Goal: Book appointment/travel/reservation

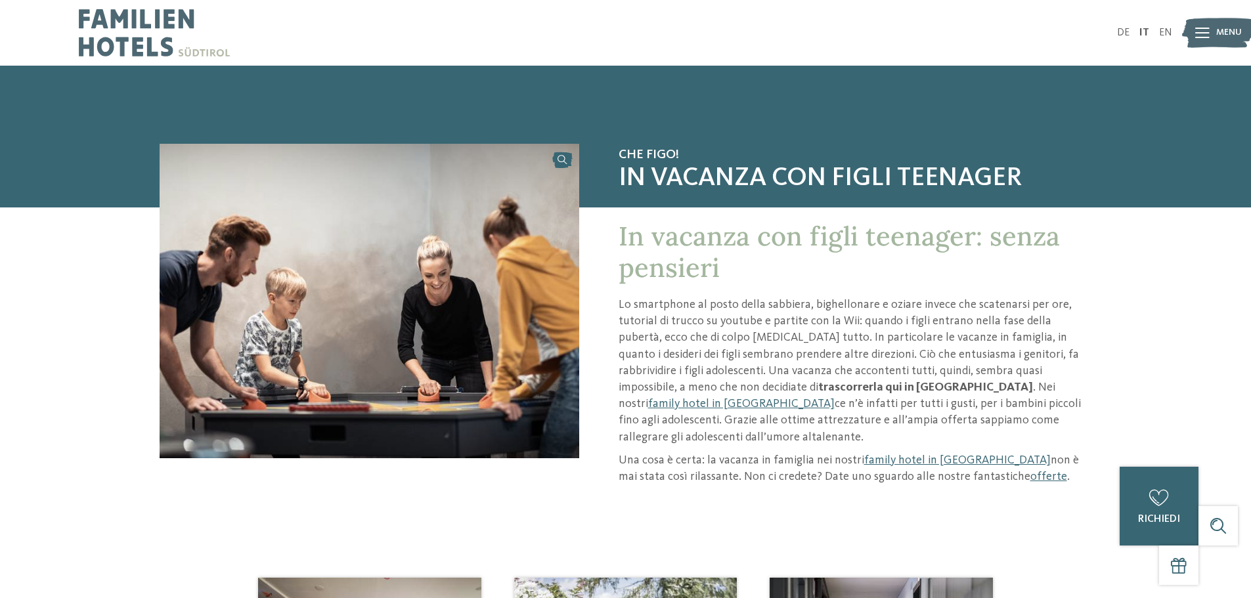
click at [1201, 30] on icon at bounding box center [1203, 33] width 14 height 11
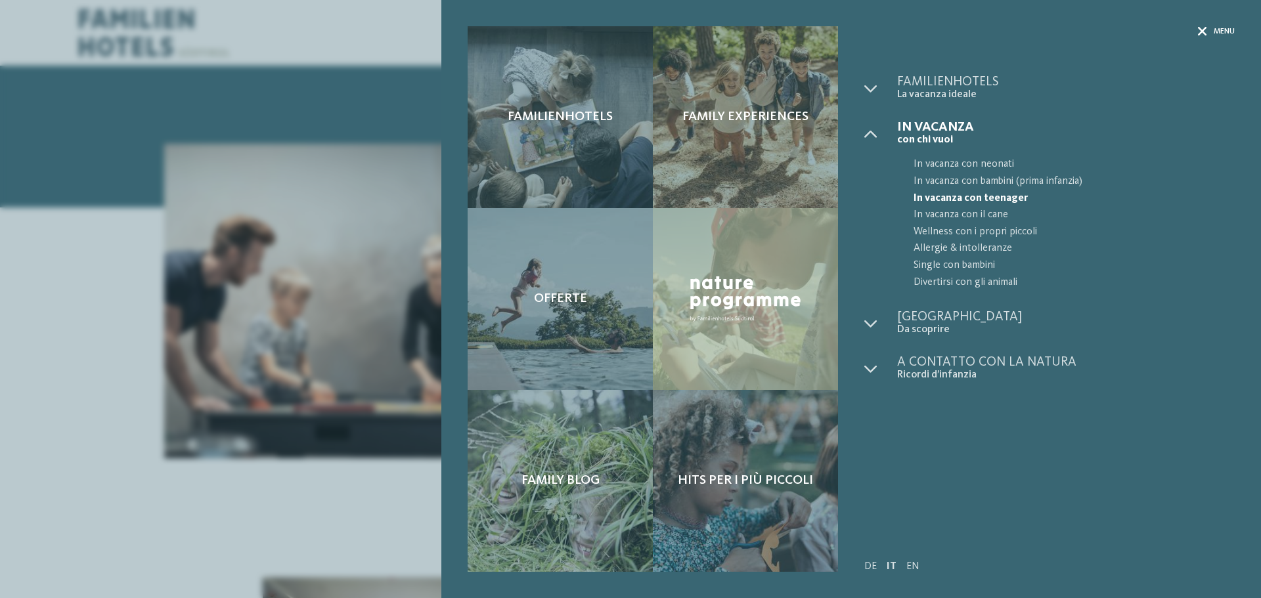
click at [1222, 33] on span "Menu" at bounding box center [1224, 31] width 21 height 11
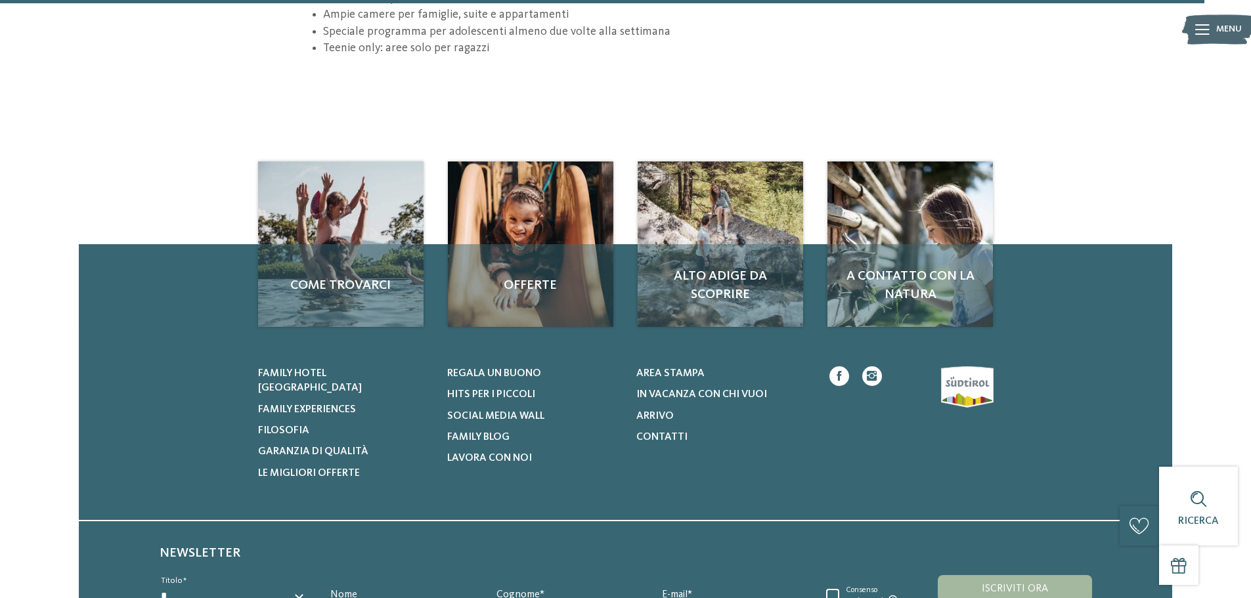
scroll to position [2036, 0]
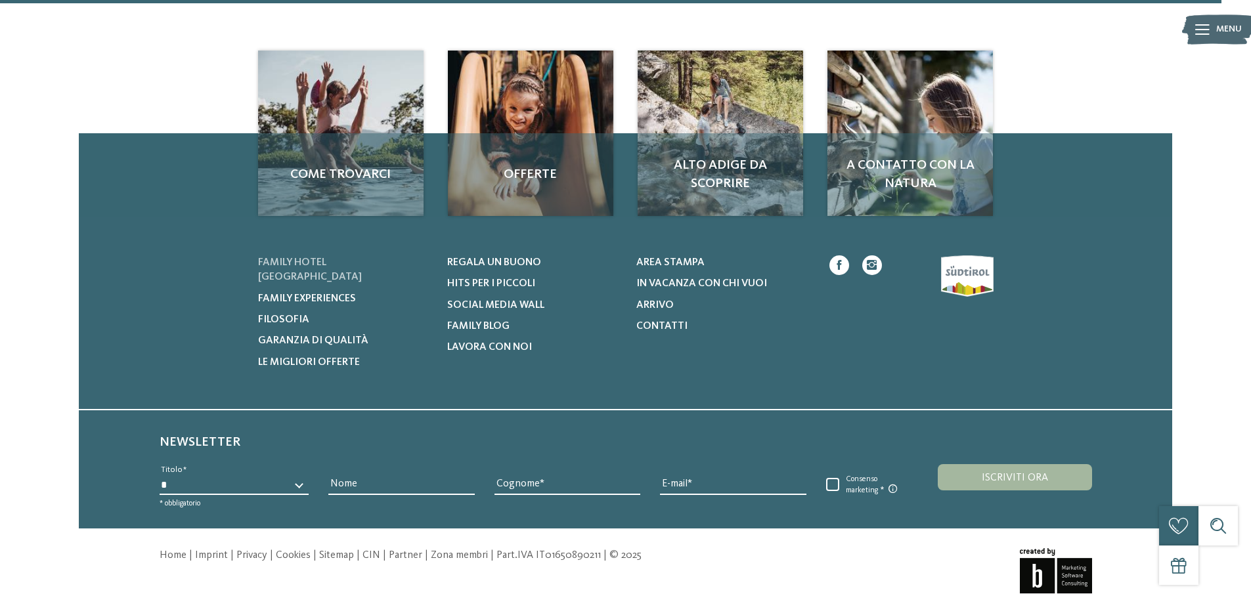
click at [332, 257] on span "Family hotel [GEOGRAPHIC_DATA]" at bounding box center [310, 269] width 104 height 25
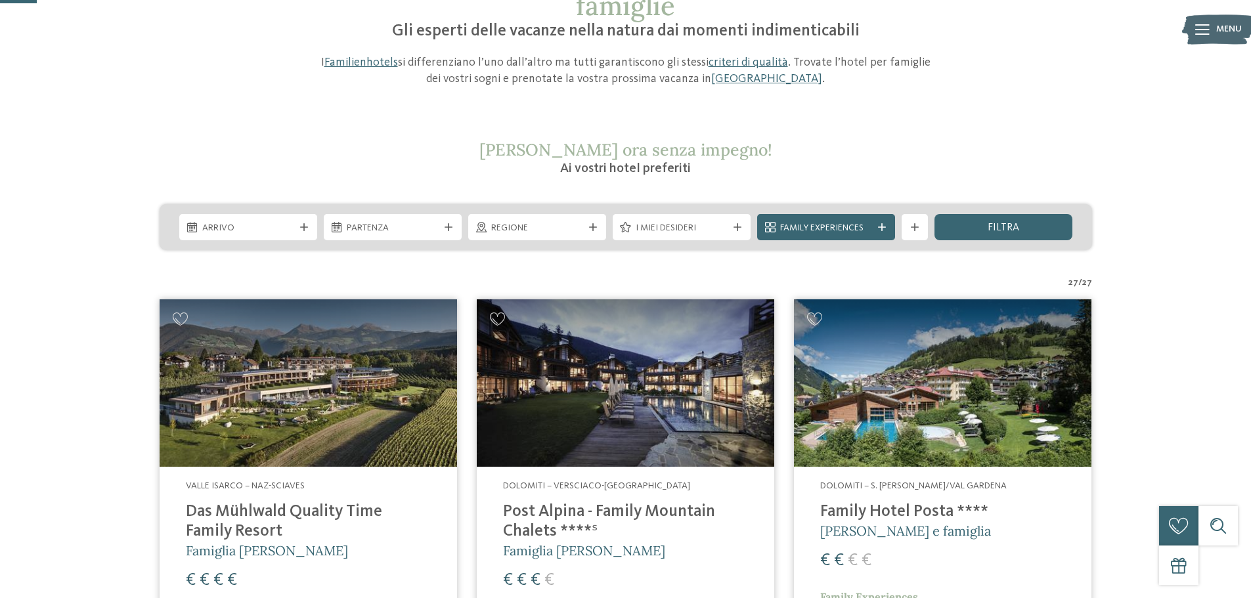
scroll to position [131, 0]
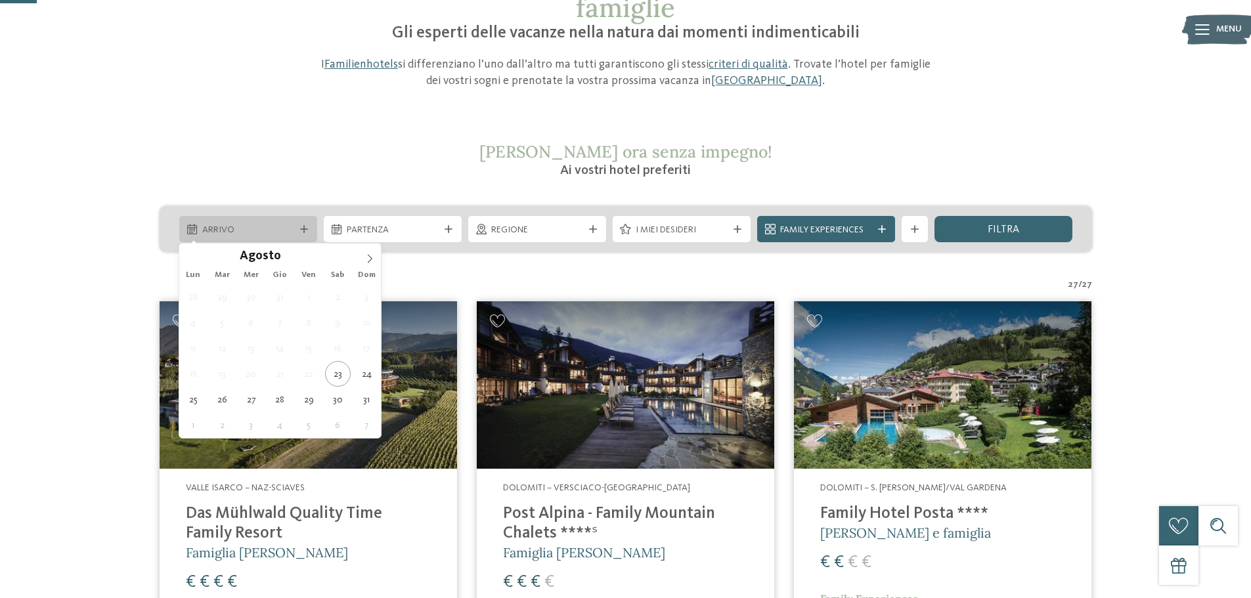
click at [306, 227] on icon at bounding box center [304, 229] width 8 height 8
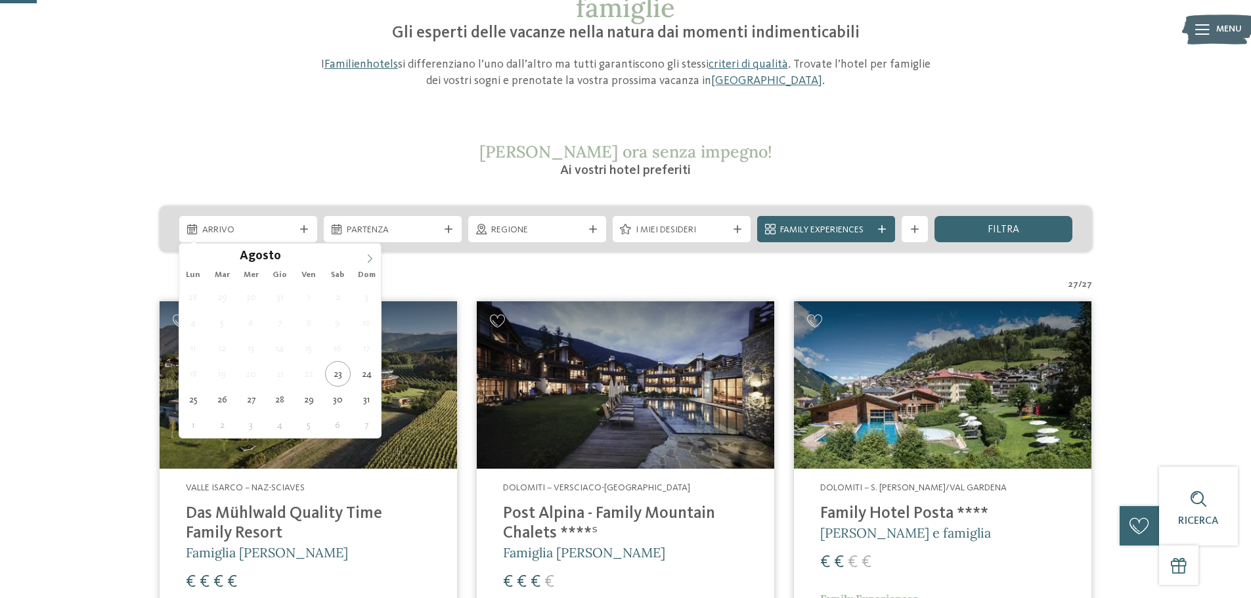
click at [372, 256] on icon at bounding box center [369, 258] width 9 height 9
type div "28.12.2025"
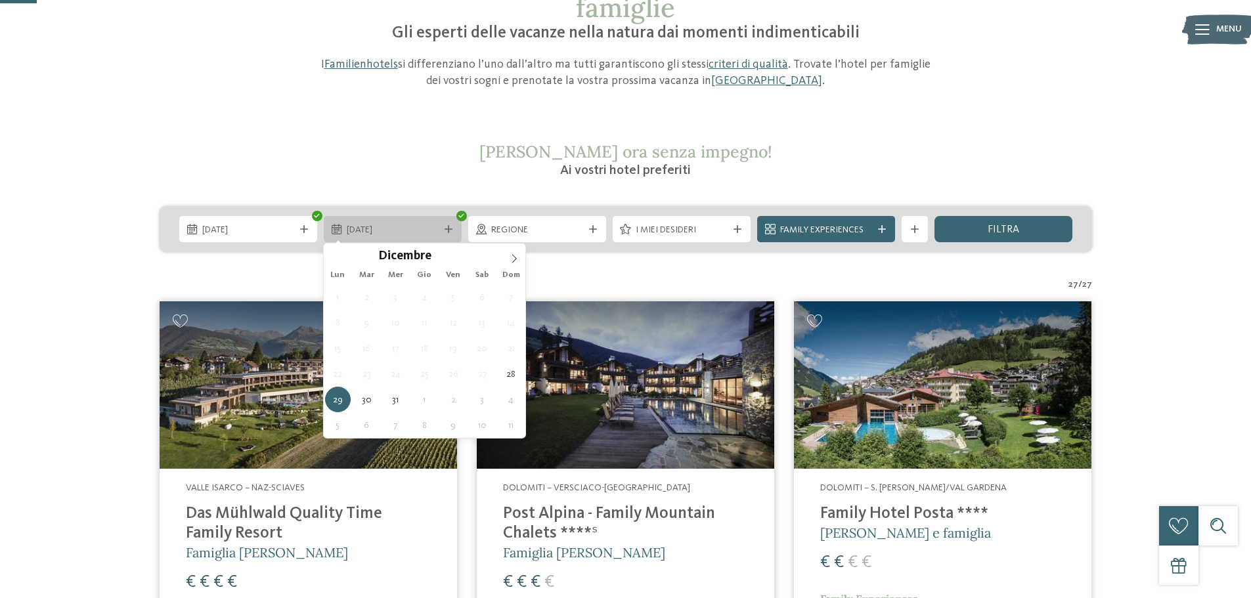
click at [423, 226] on span "29.12.2025" at bounding box center [393, 230] width 92 height 13
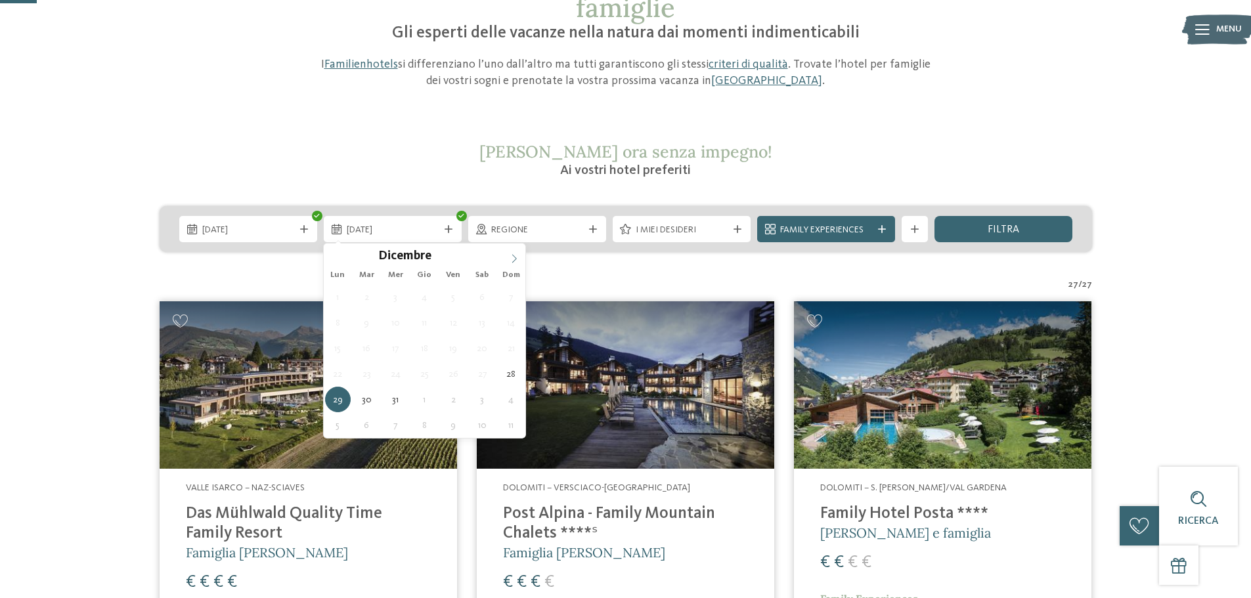
type input "****"
click at [514, 259] on icon at bounding box center [514, 258] width 9 height 9
type div "04.01.2026"
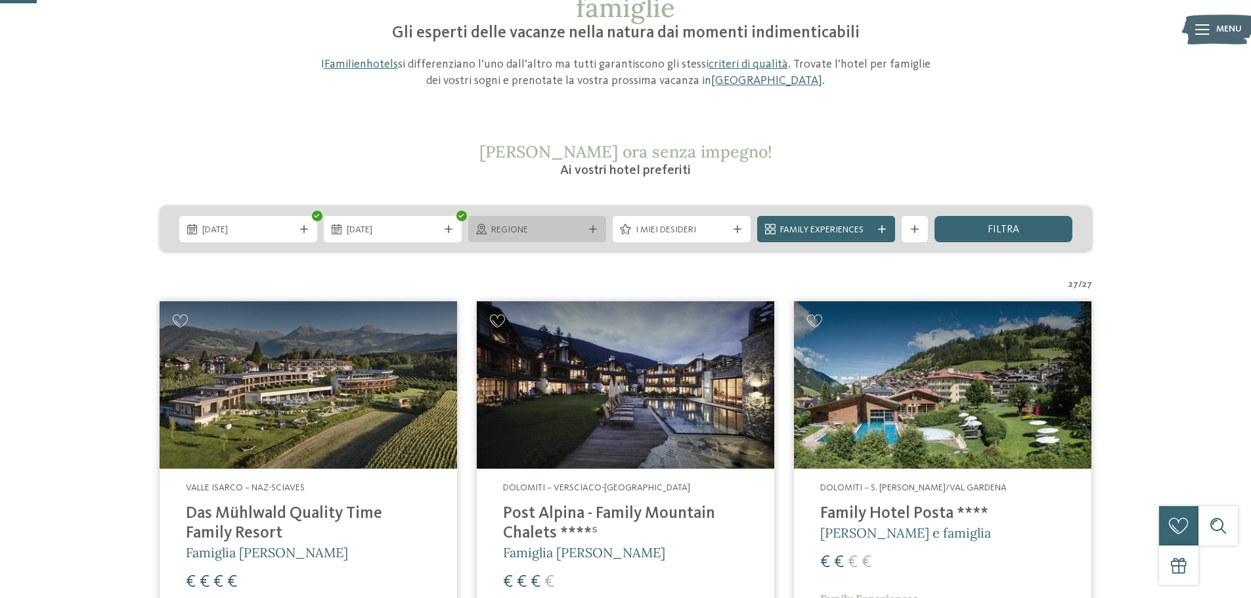
click at [592, 228] on icon at bounding box center [593, 229] width 8 height 8
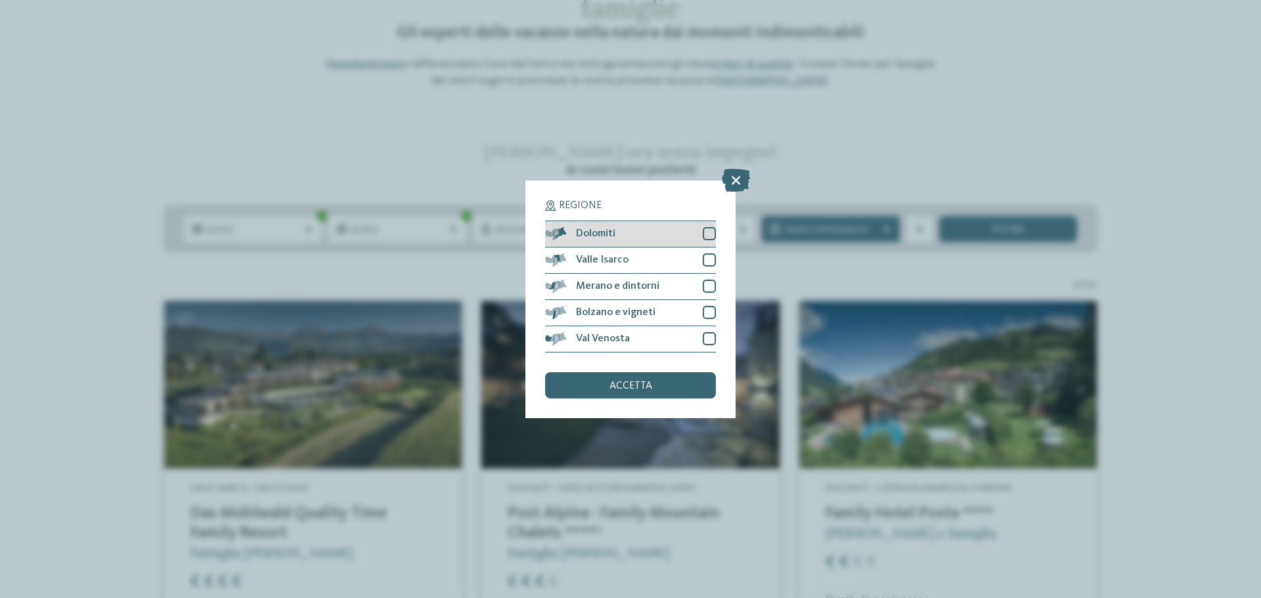
click at [707, 231] on div at bounding box center [709, 233] width 13 height 13
click at [709, 259] on div at bounding box center [709, 260] width 13 height 13
click at [709, 285] on div at bounding box center [709, 286] width 13 height 13
click at [709, 311] on div at bounding box center [709, 312] width 13 height 13
click at [708, 336] on div at bounding box center [709, 338] width 13 height 13
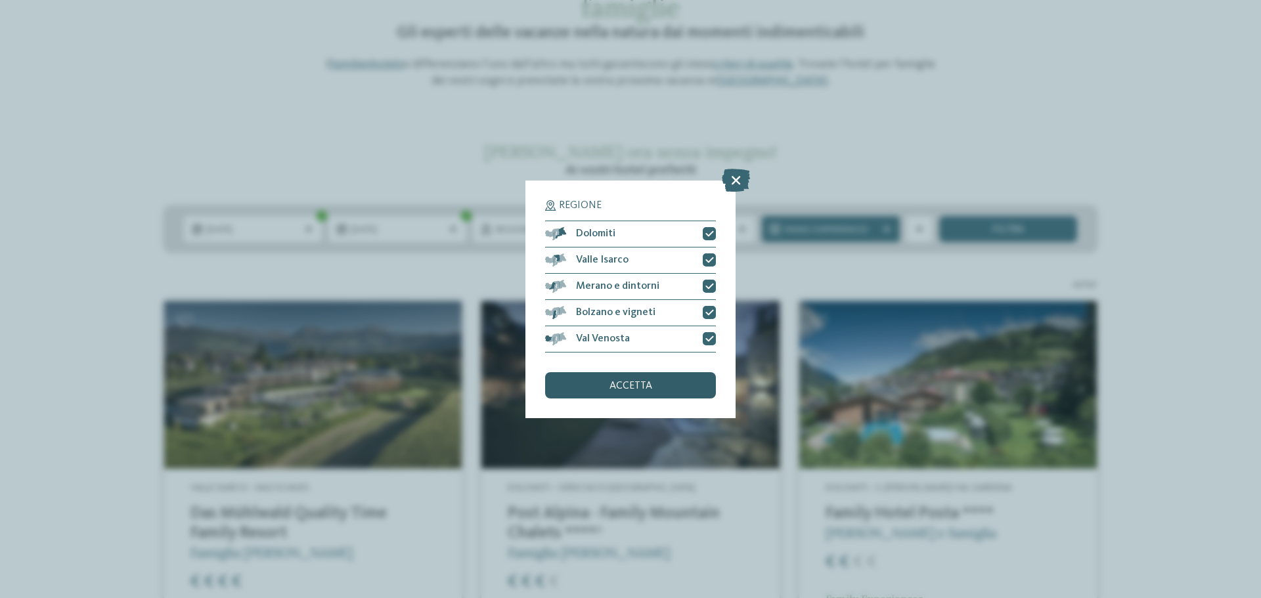
click at [631, 386] on span "accetta" at bounding box center [631, 386] width 43 height 11
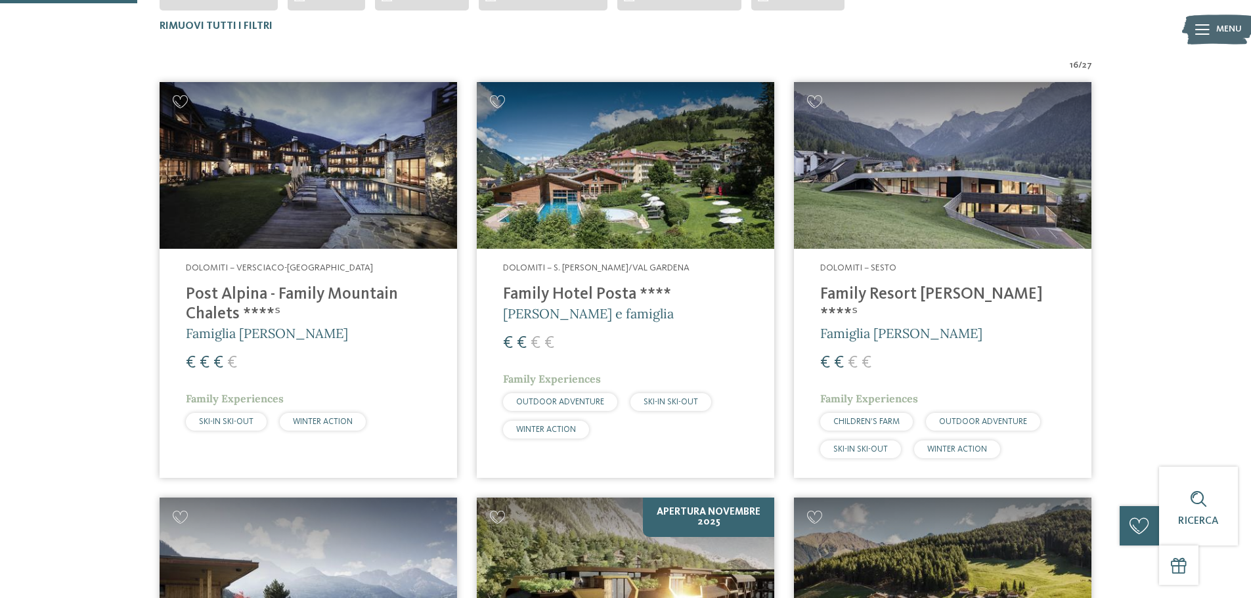
scroll to position [102, 0]
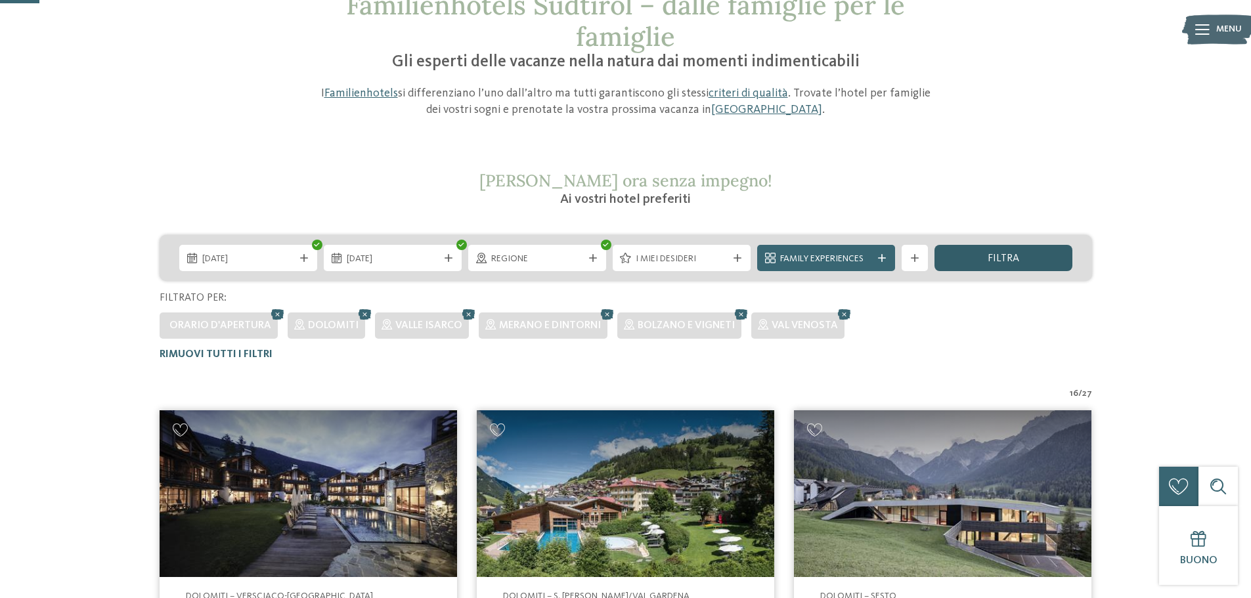
click at [998, 255] on span "filtra" at bounding box center [1004, 259] width 32 height 11
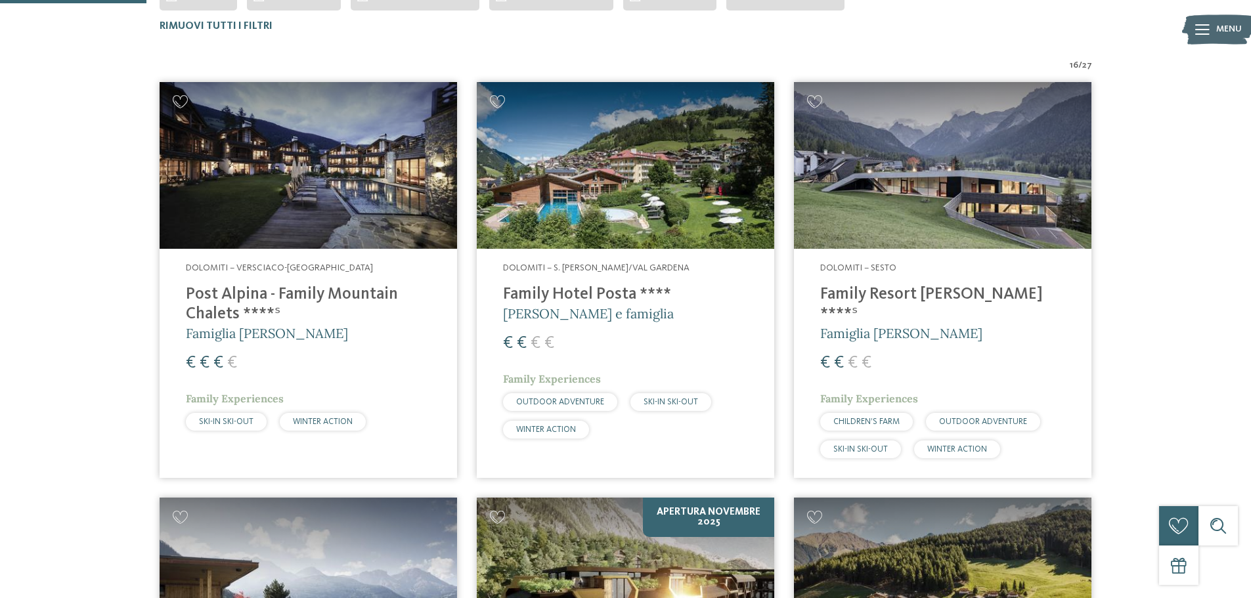
scroll to position [0, 0]
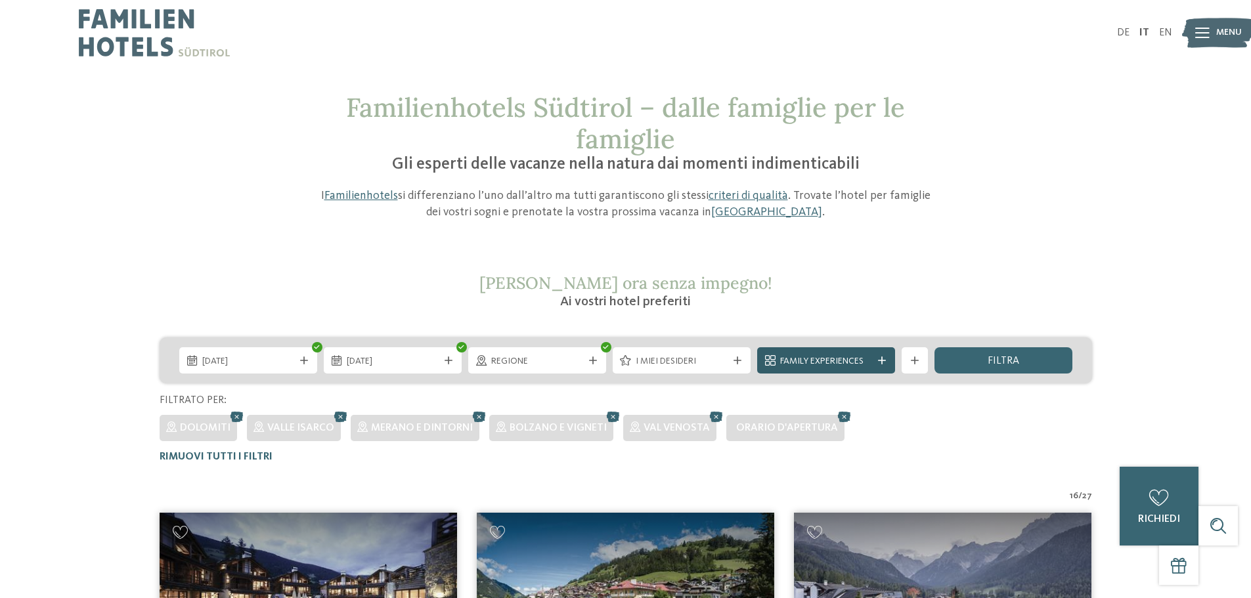
click at [870, 357] on span "Family Experiences" at bounding box center [826, 361] width 92 height 13
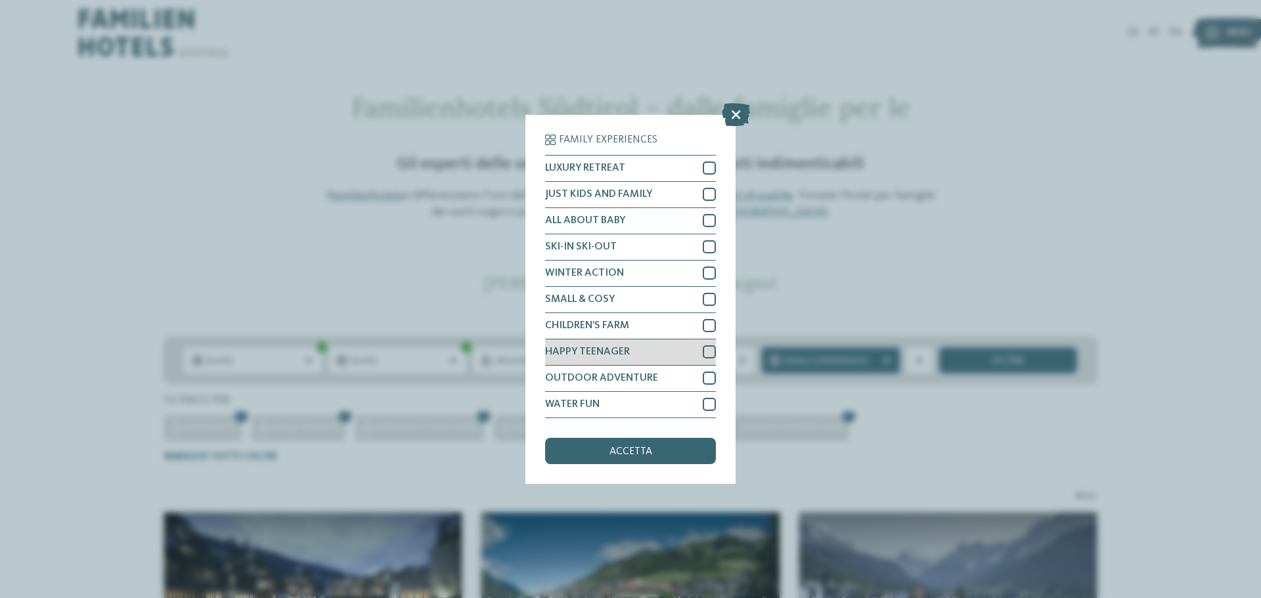
click at [709, 351] on div at bounding box center [709, 352] width 13 height 13
click at [708, 405] on div at bounding box center [709, 404] width 13 height 13
click at [634, 449] on span "accetta" at bounding box center [631, 452] width 43 height 11
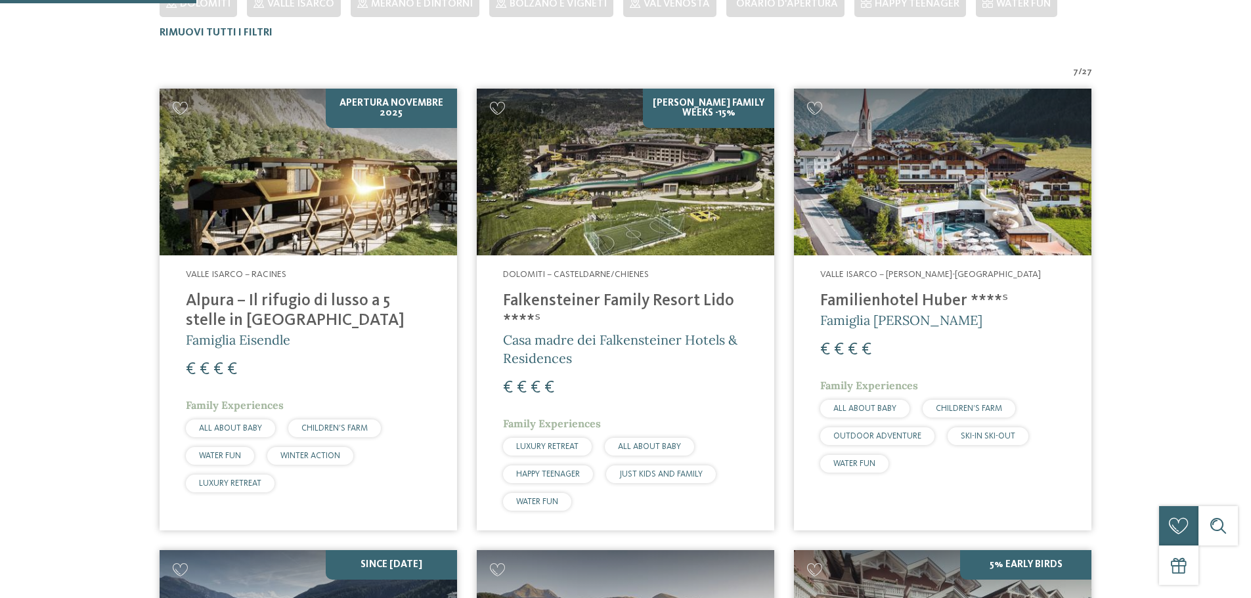
scroll to position [431, 0]
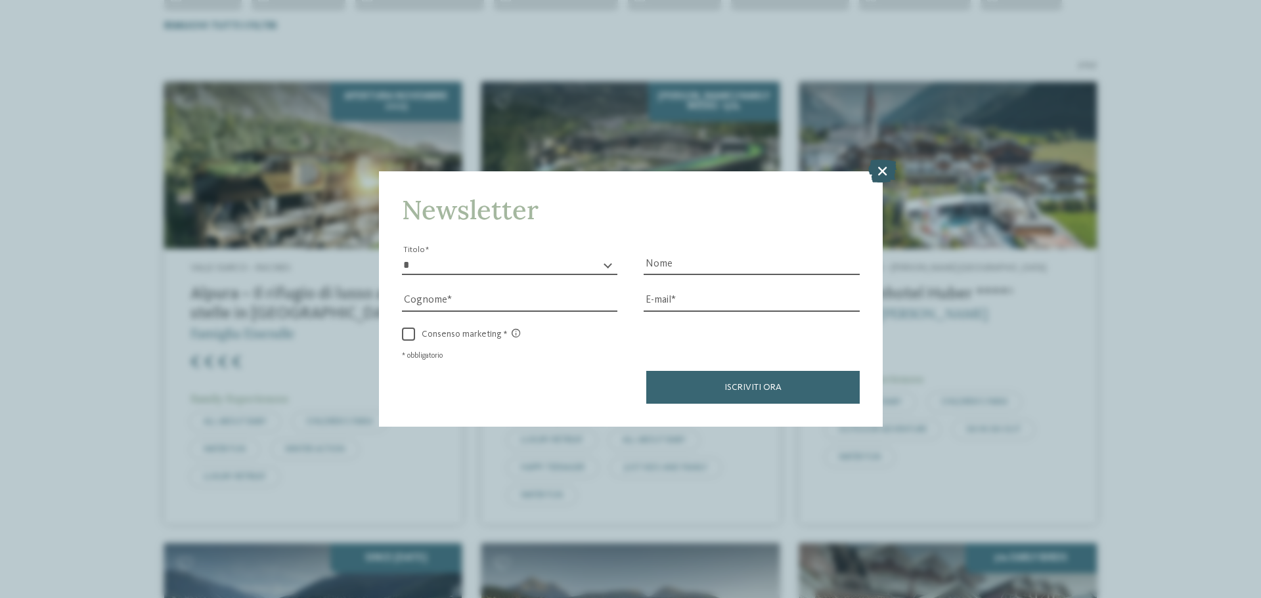
click at [884, 171] on icon at bounding box center [882, 171] width 28 height 23
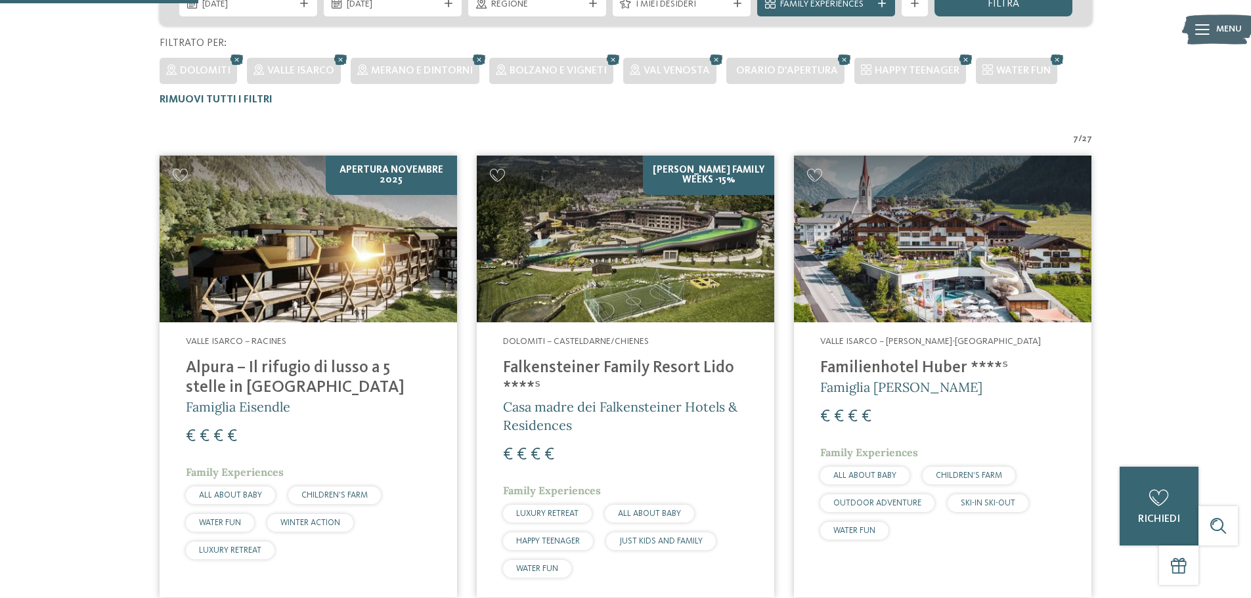
scroll to position [300, 0]
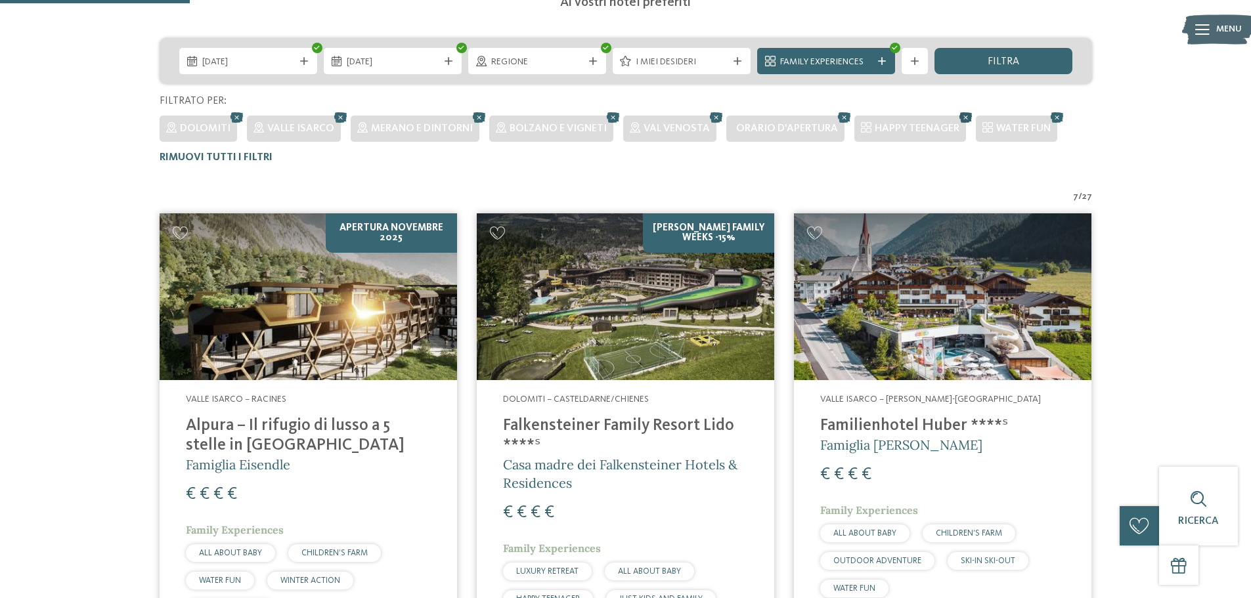
click at [961, 117] on icon at bounding box center [966, 117] width 20 height 17
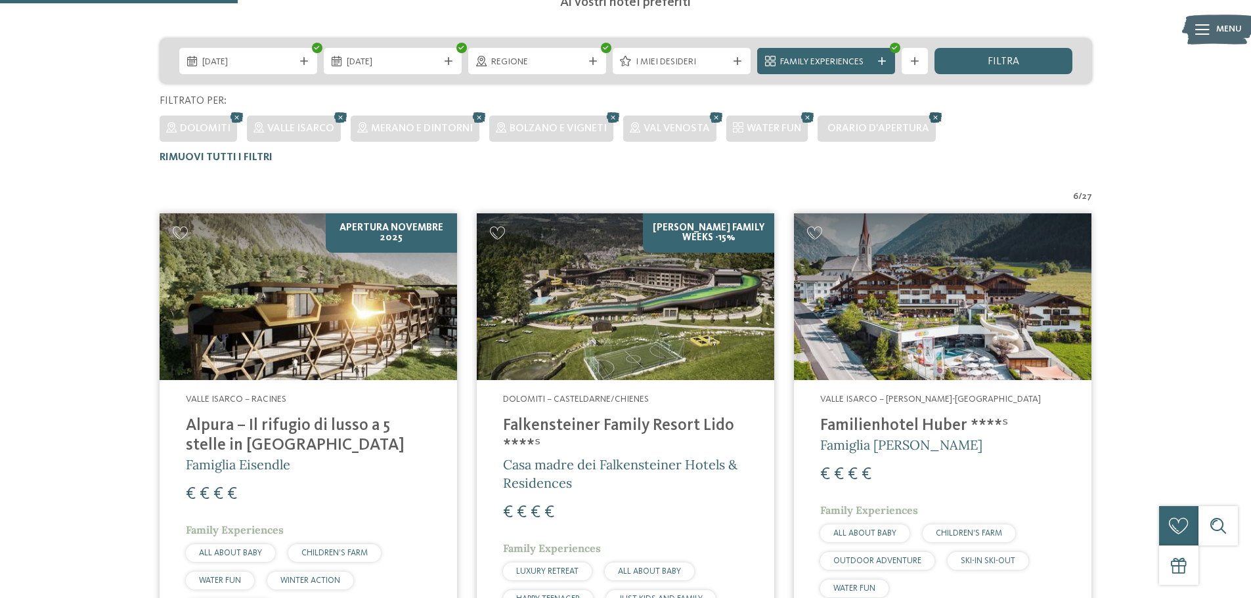
click at [929, 115] on icon at bounding box center [936, 117] width 20 height 17
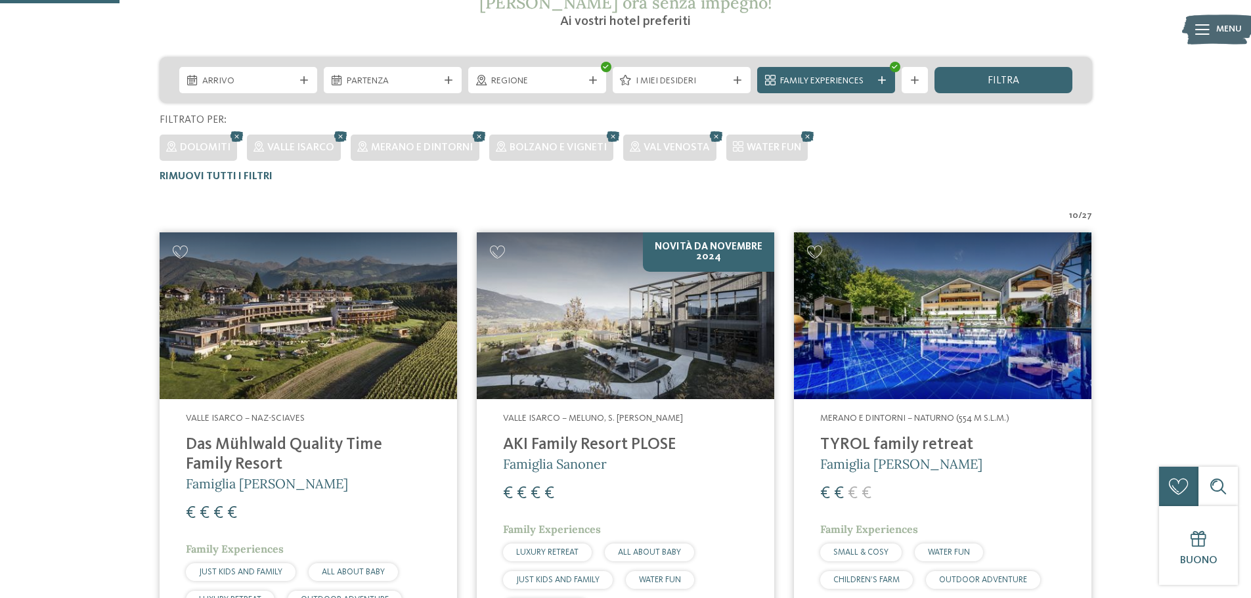
scroll to position [234, 0]
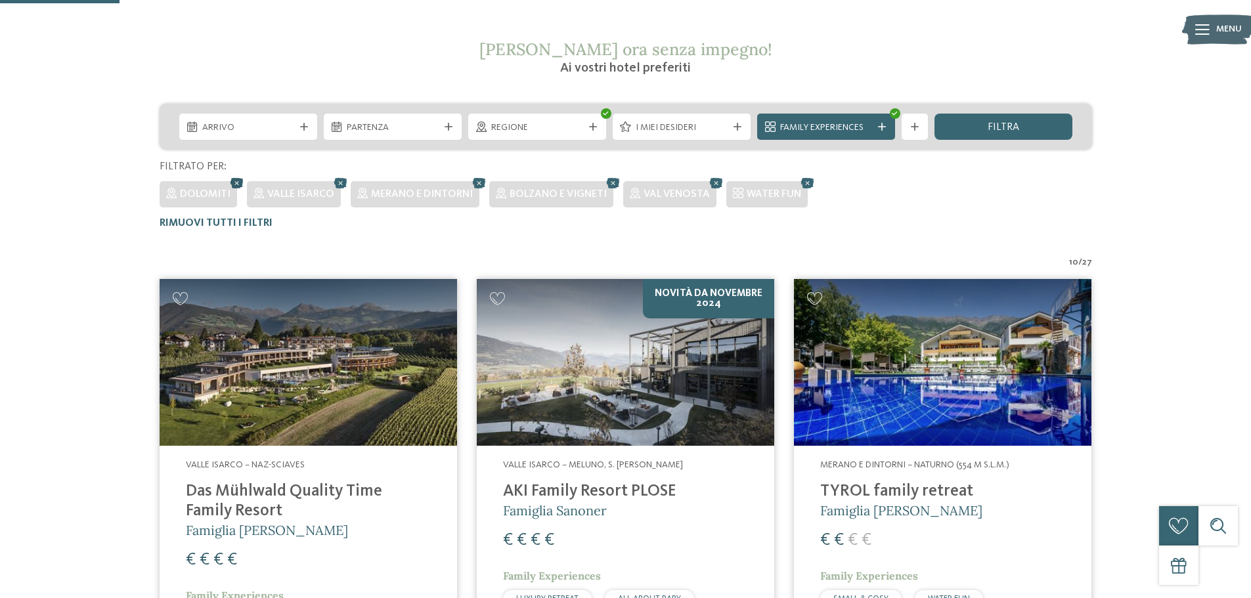
click at [234, 185] on icon at bounding box center [237, 183] width 20 height 17
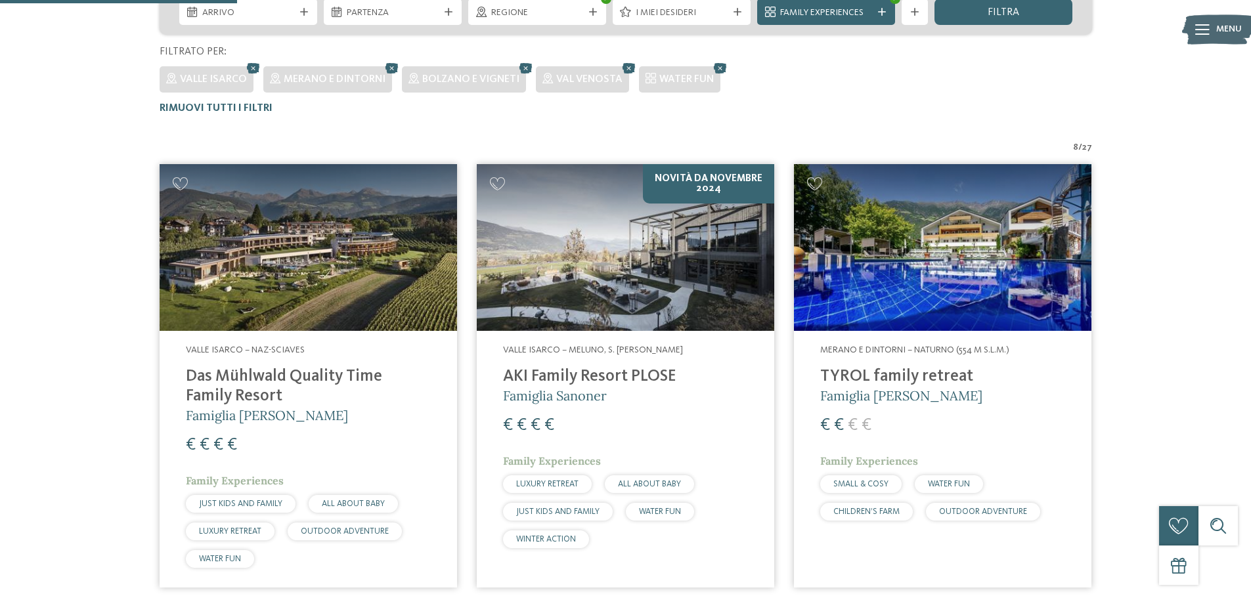
scroll to position [168, 0]
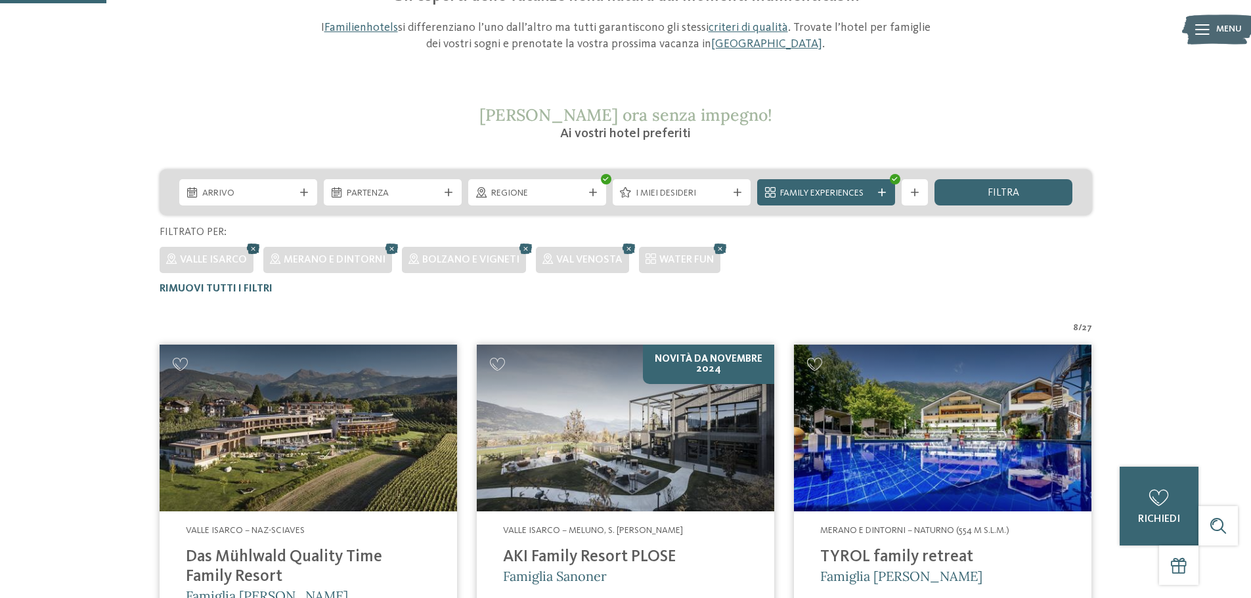
click at [248, 248] on icon at bounding box center [254, 248] width 20 height 17
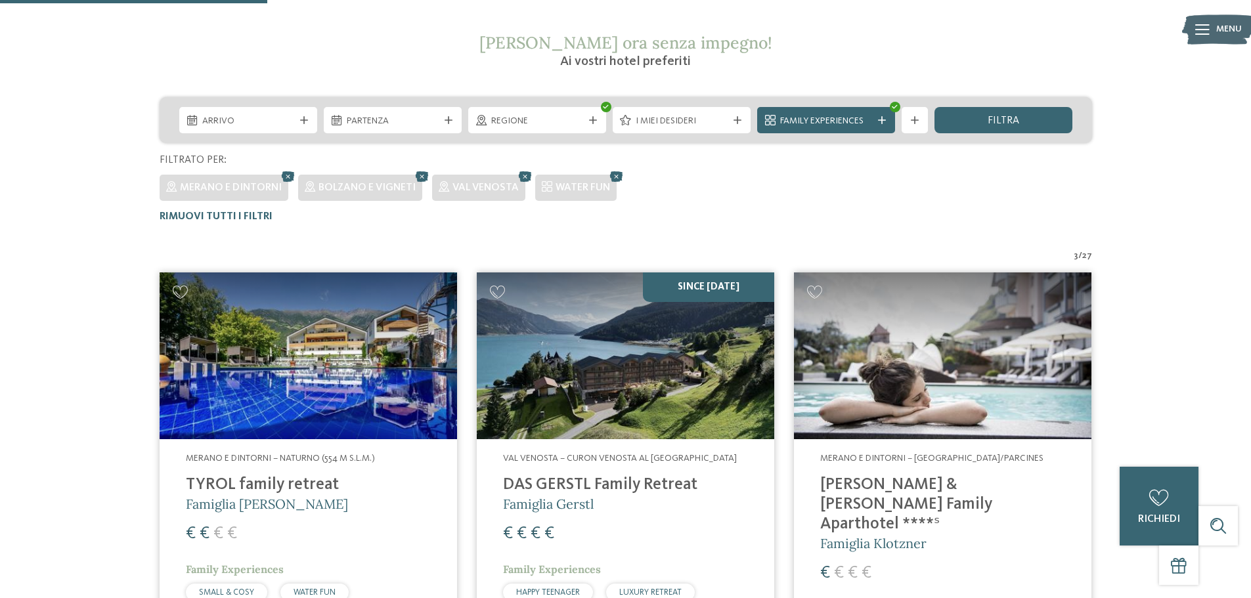
scroll to position [234, 0]
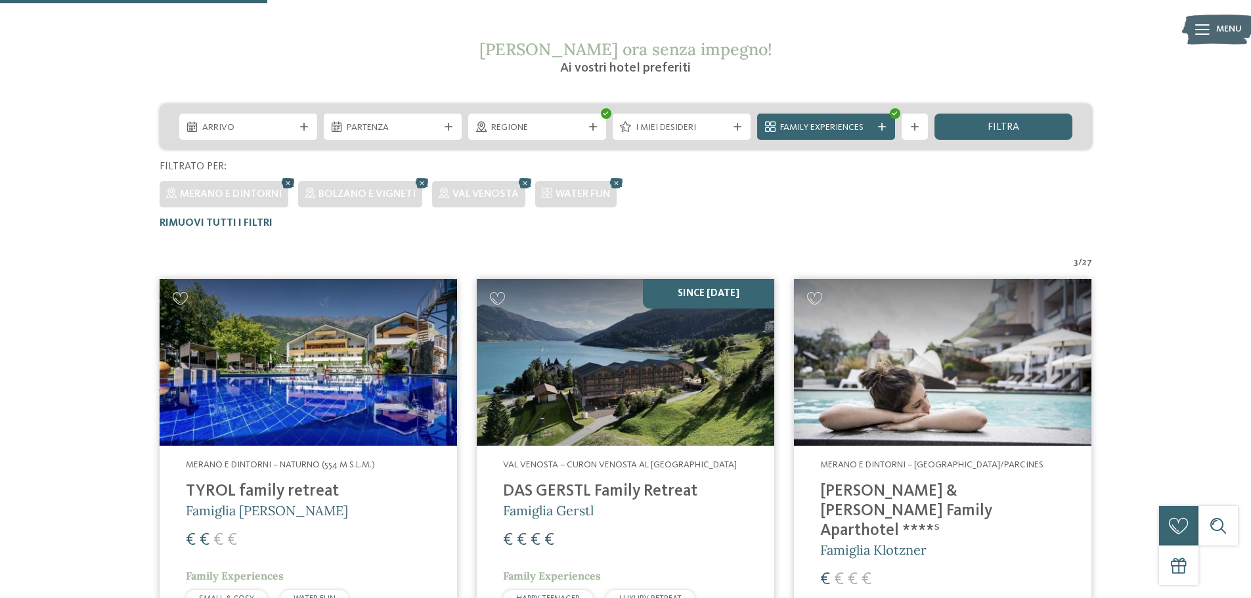
click at [288, 184] on icon at bounding box center [289, 183] width 20 height 17
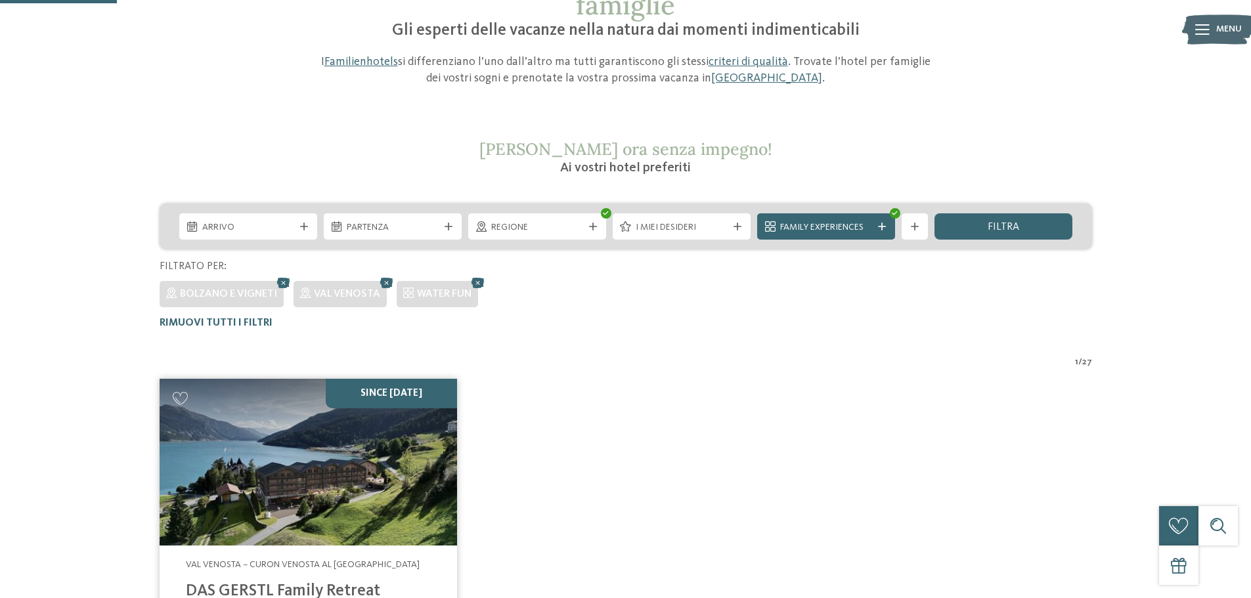
scroll to position [102, 0]
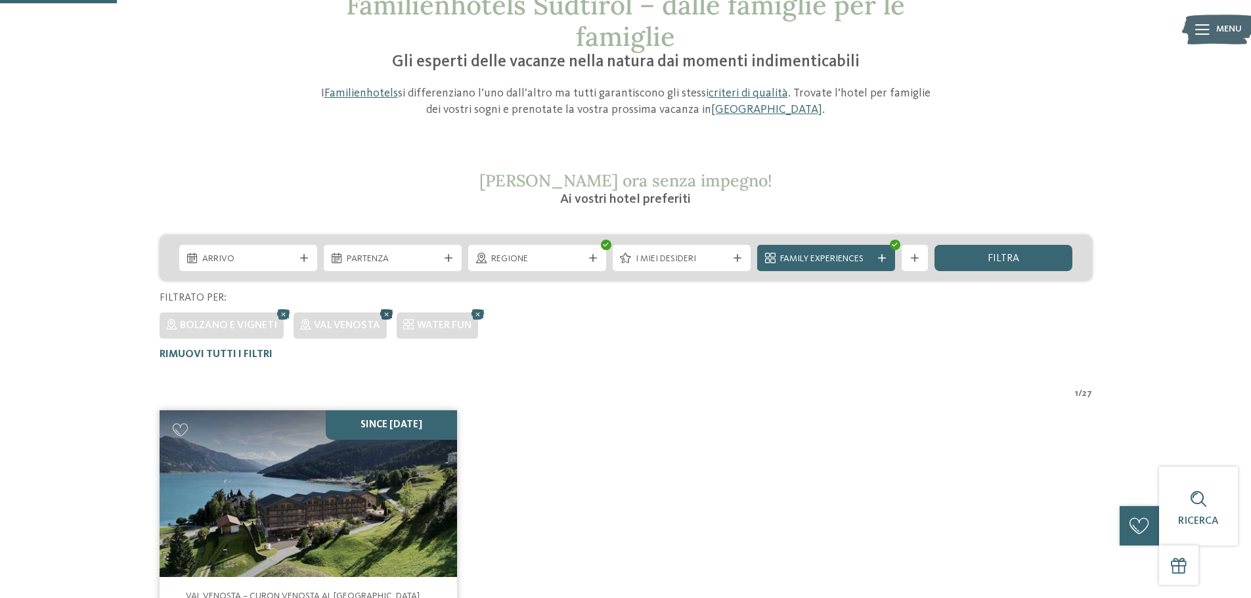
click at [388, 313] on icon at bounding box center [387, 314] width 20 height 17
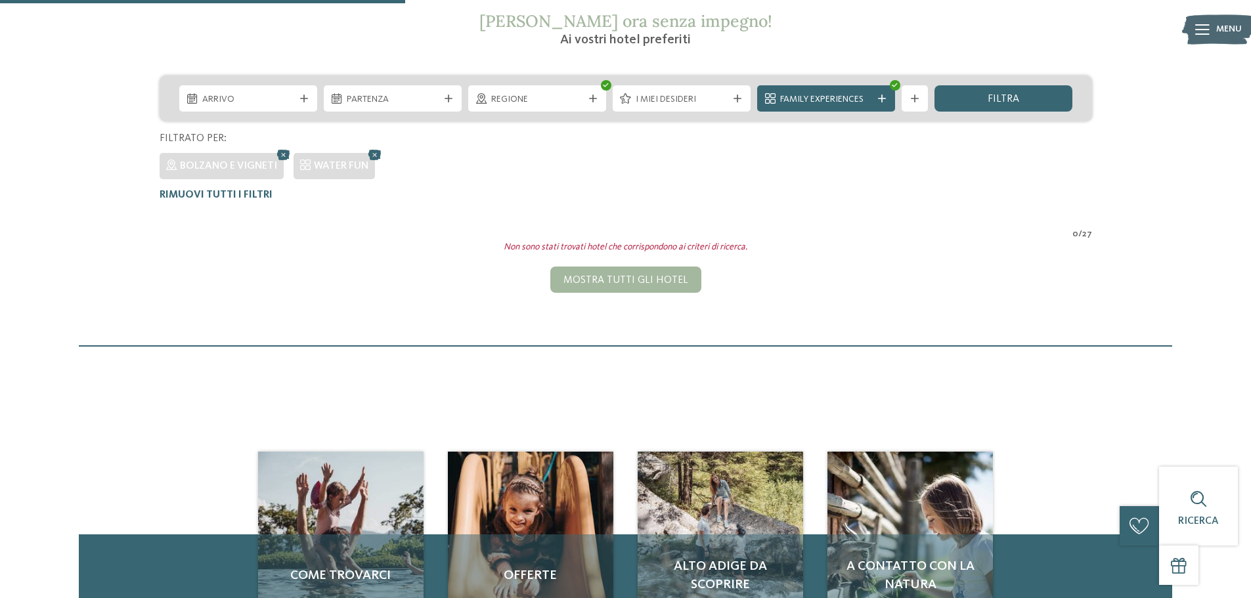
scroll to position [234, 0]
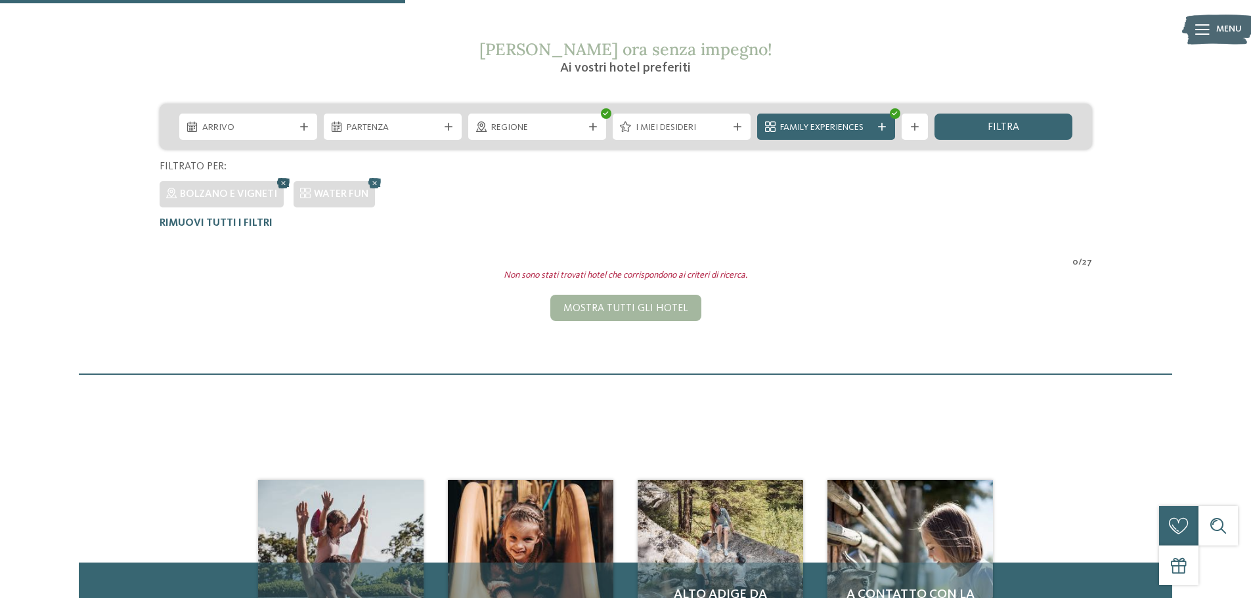
click at [284, 183] on icon at bounding box center [284, 183] width 20 height 17
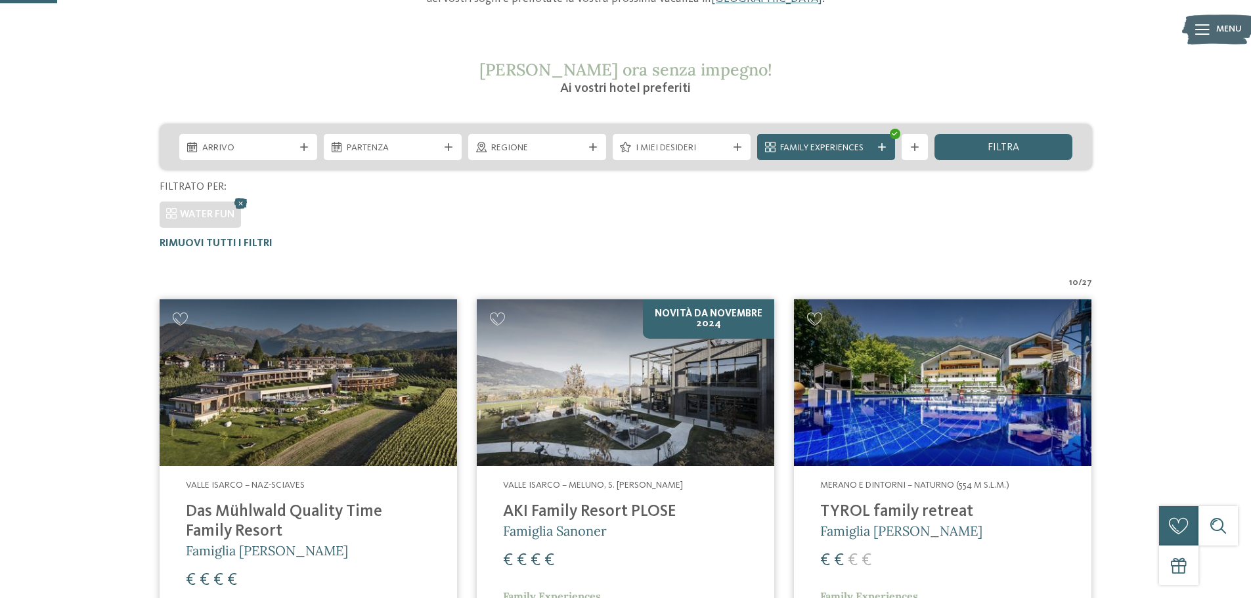
scroll to position [102, 0]
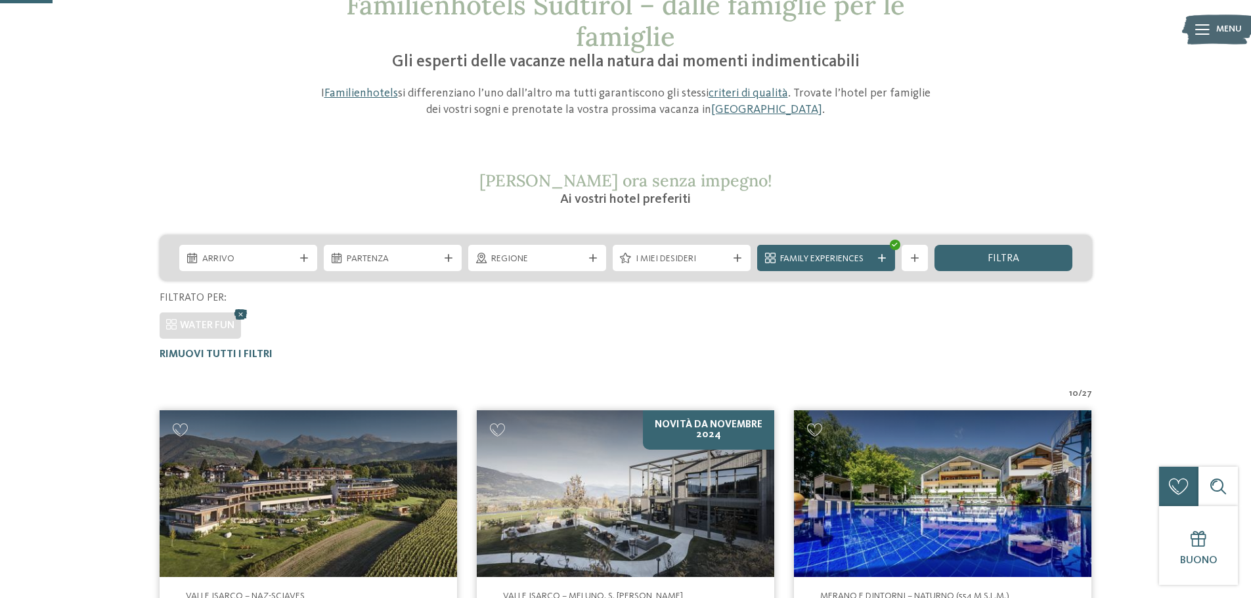
click at [245, 314] on icon at bounding box center [241, 314] width 20 height 17
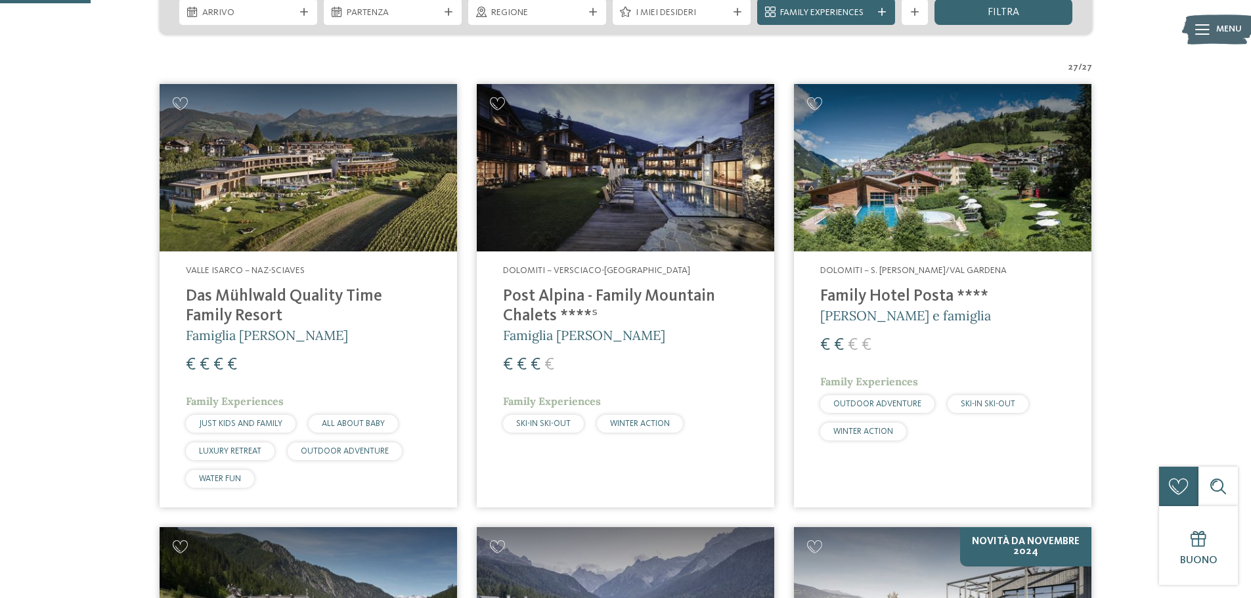
scroll to position [351, 0]
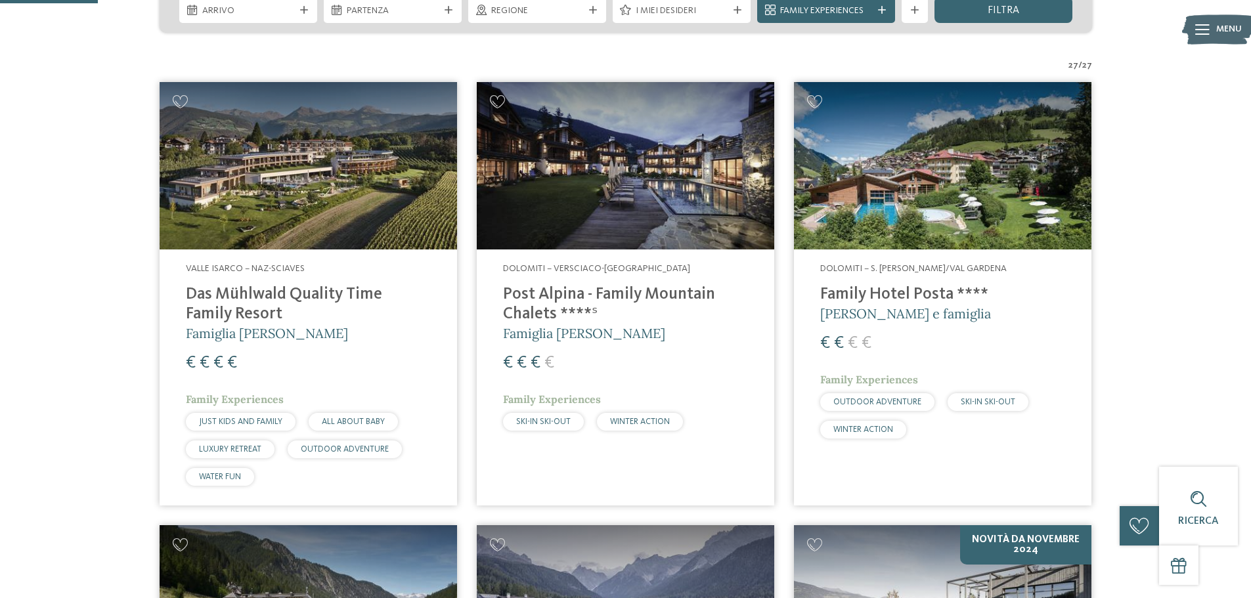
click at [351, 175] on img at bounding box center [309, 166] width 298 height 168
click at [631, 152] on img at bounding box center [626, 166] width 298 height 168
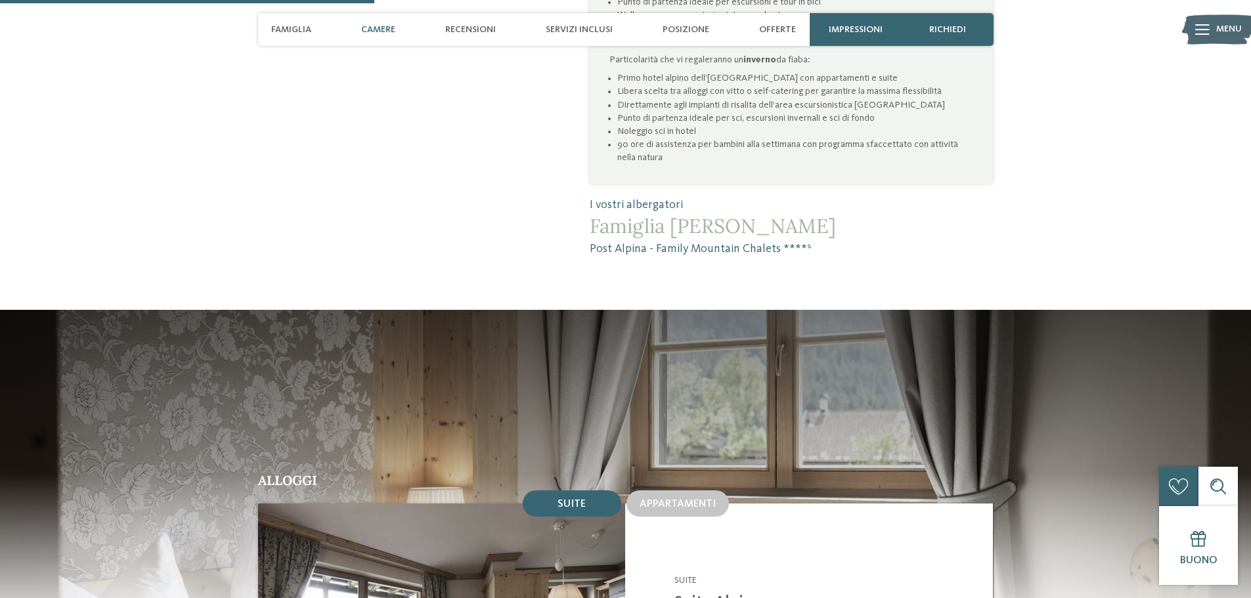
scroll to position [788, 0]
